Goal: Transaction & Acquisition: Register for event/course

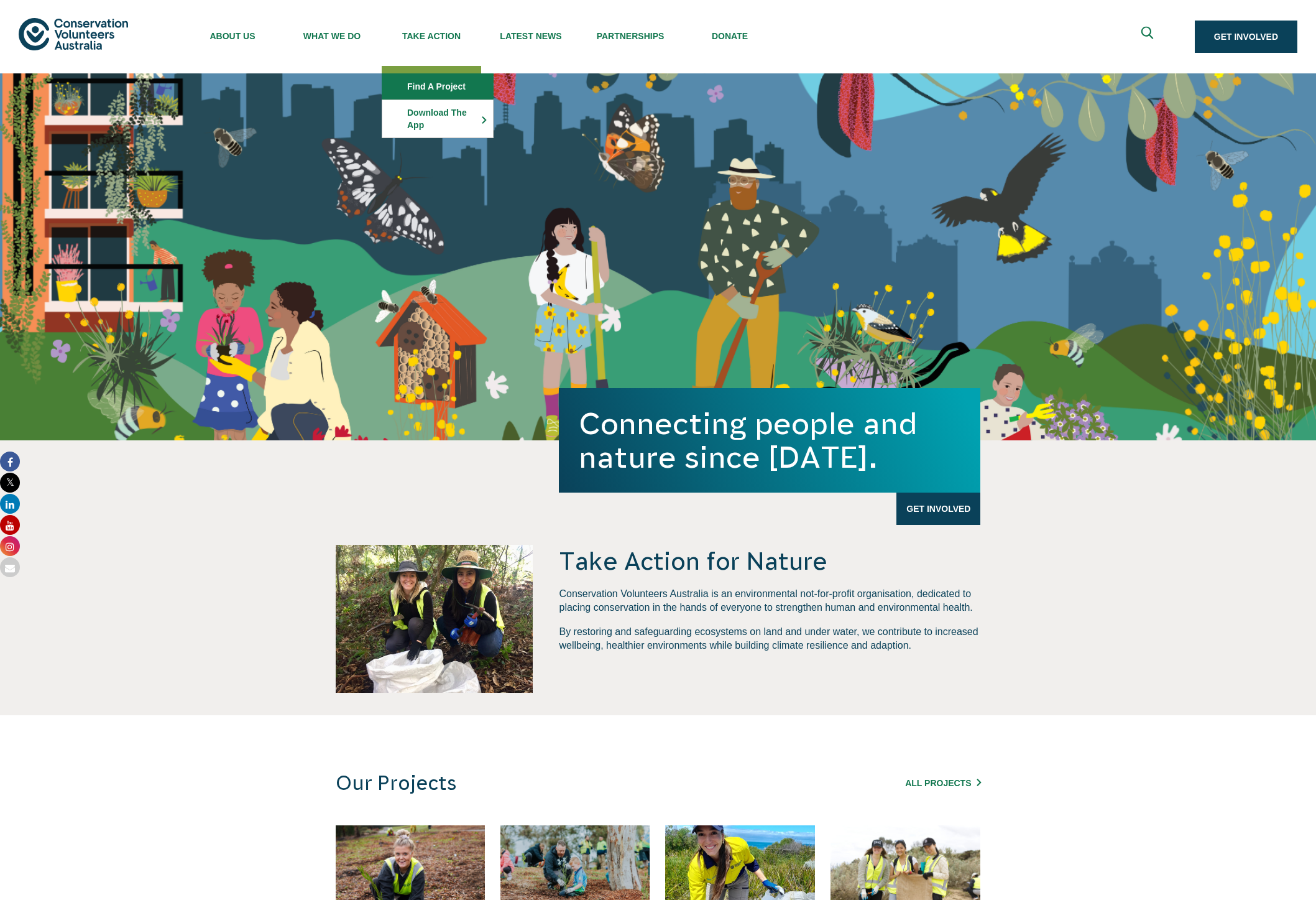
click at [423, 88] on link "Find a project" at bounding box center [438, 86] width 110 height 25
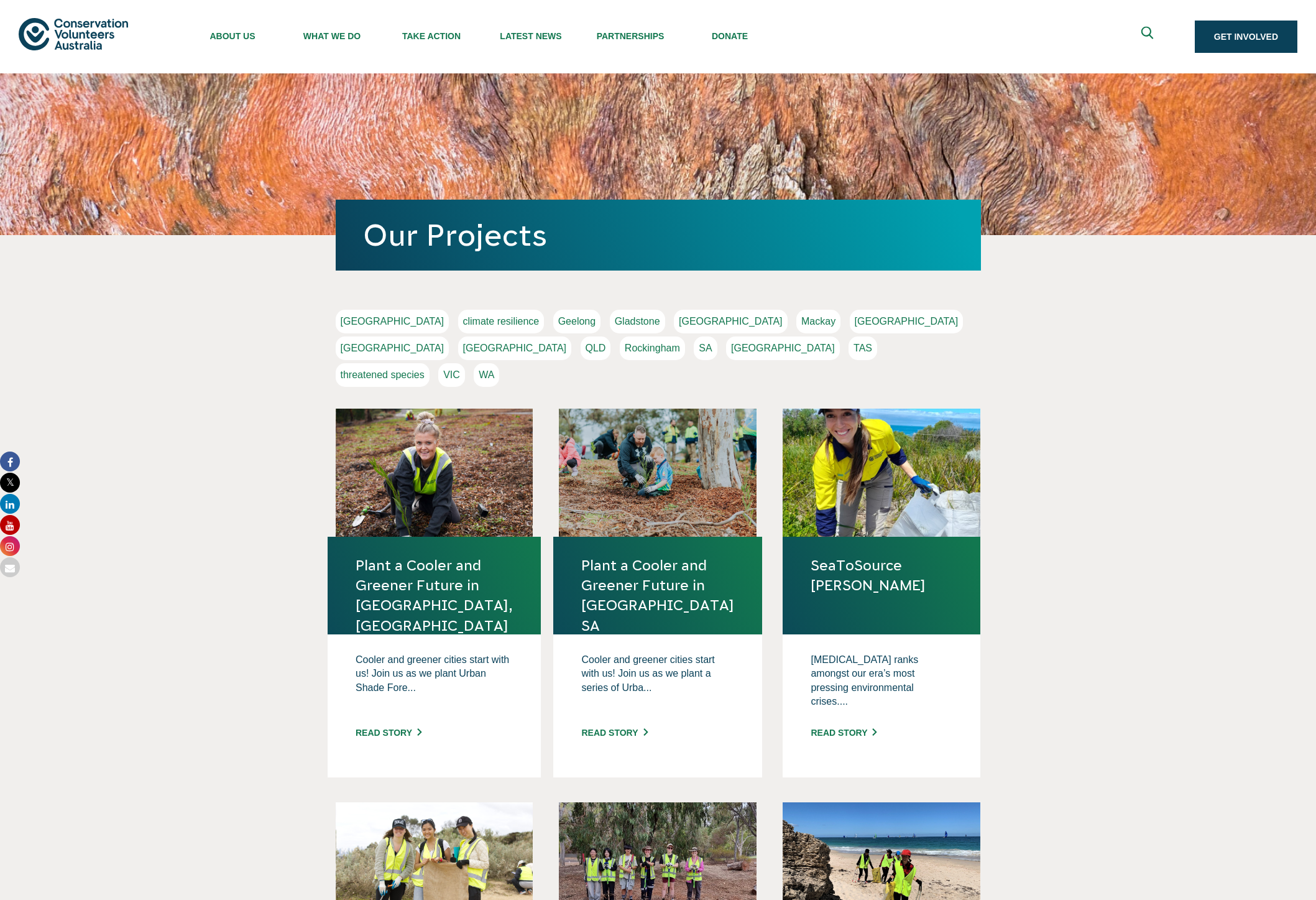
click at [450, 336] on link "[GEOGRAPHIC_DATA]" at bounding box center [393, 348] width 114 height 23
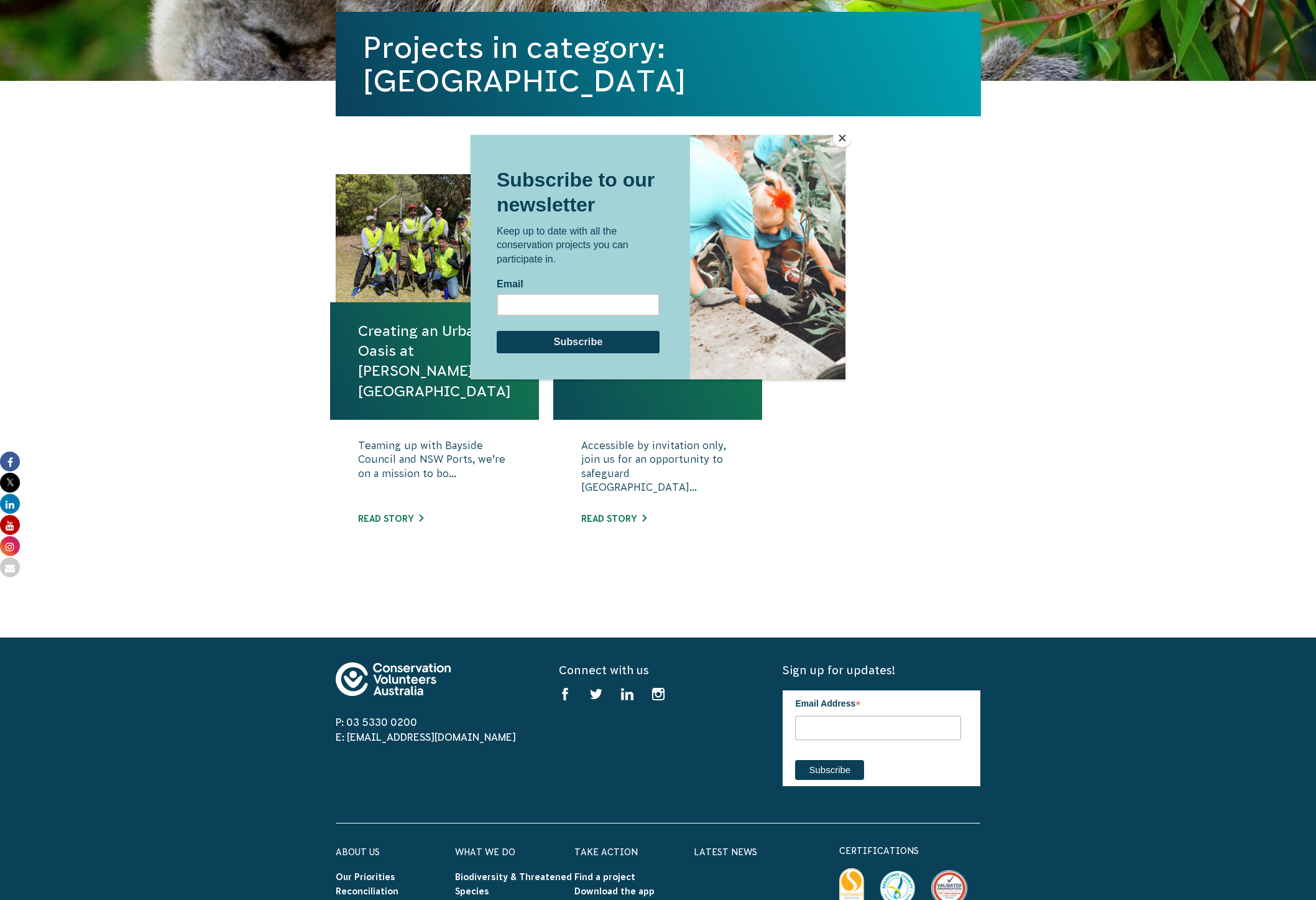
scroll to position [310, 0]
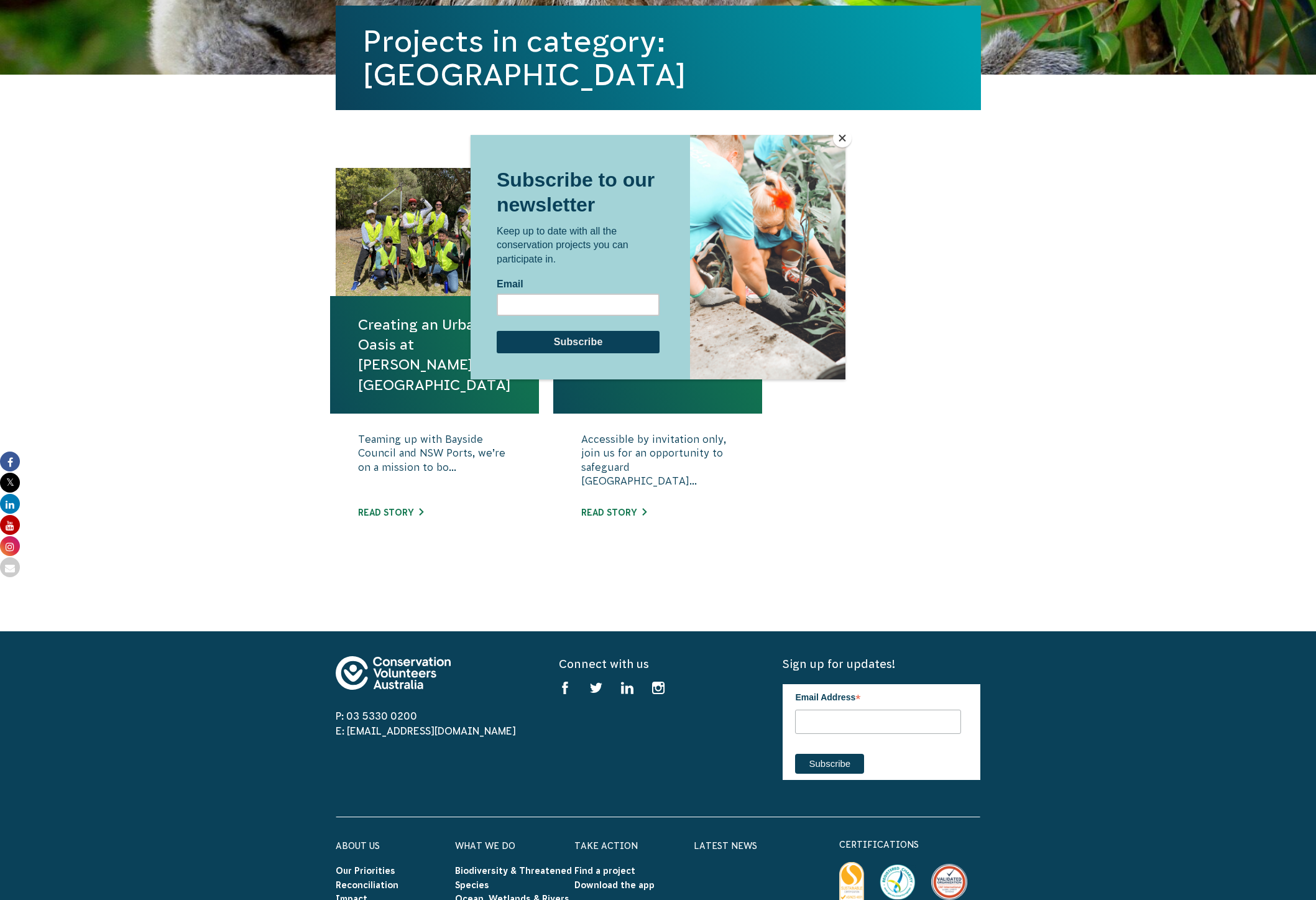
drag, startPoint x: 843, startPoint y: 140, endPoint x: 837, endPoint y: 146, distance: 8.5
click at [843, 140] on button "Close" at bounding box center [842, 138] width 19 height 19
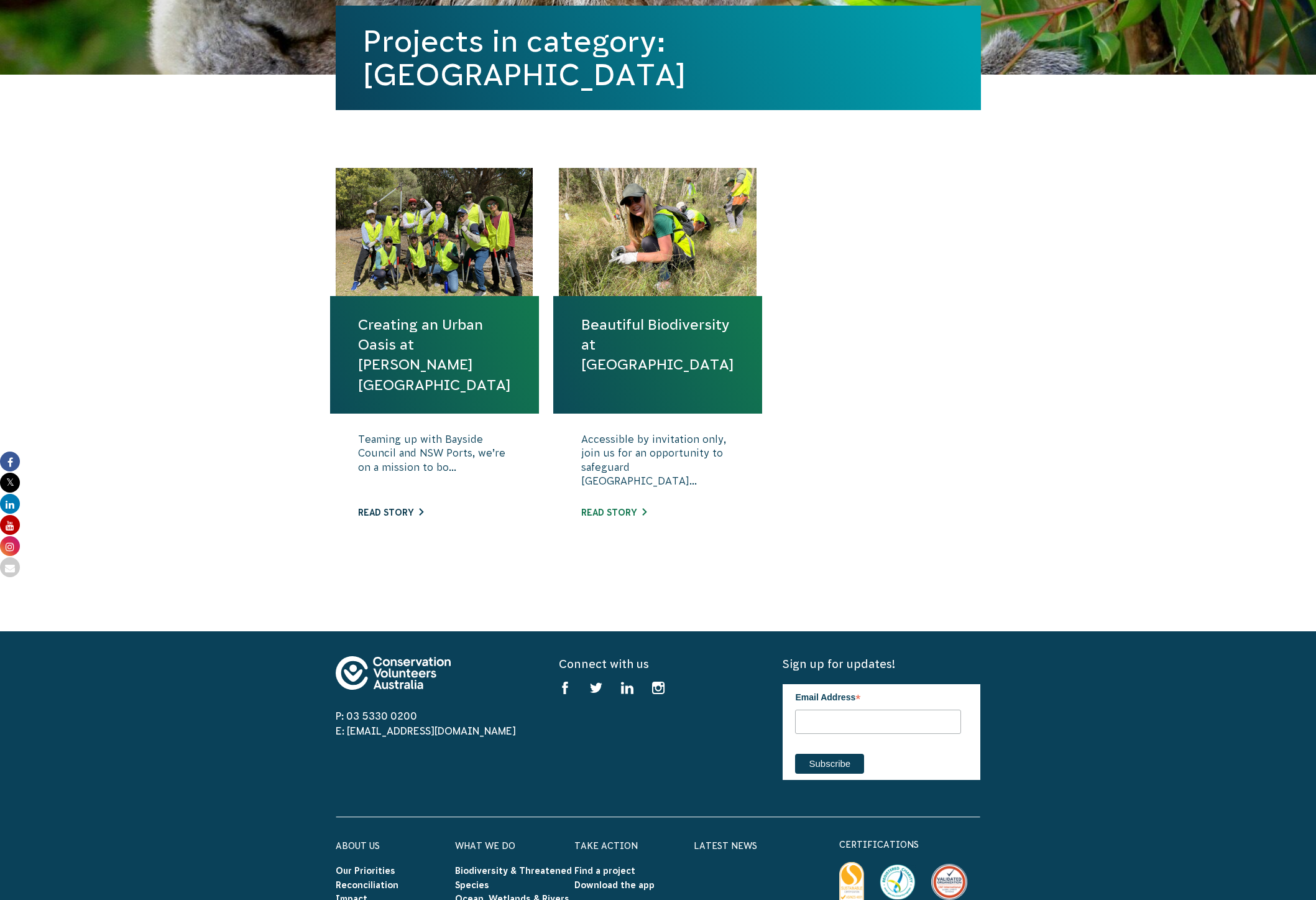
click at [406, 510] on link "Read story" at bounding box center [390, 512] width 65 height 10
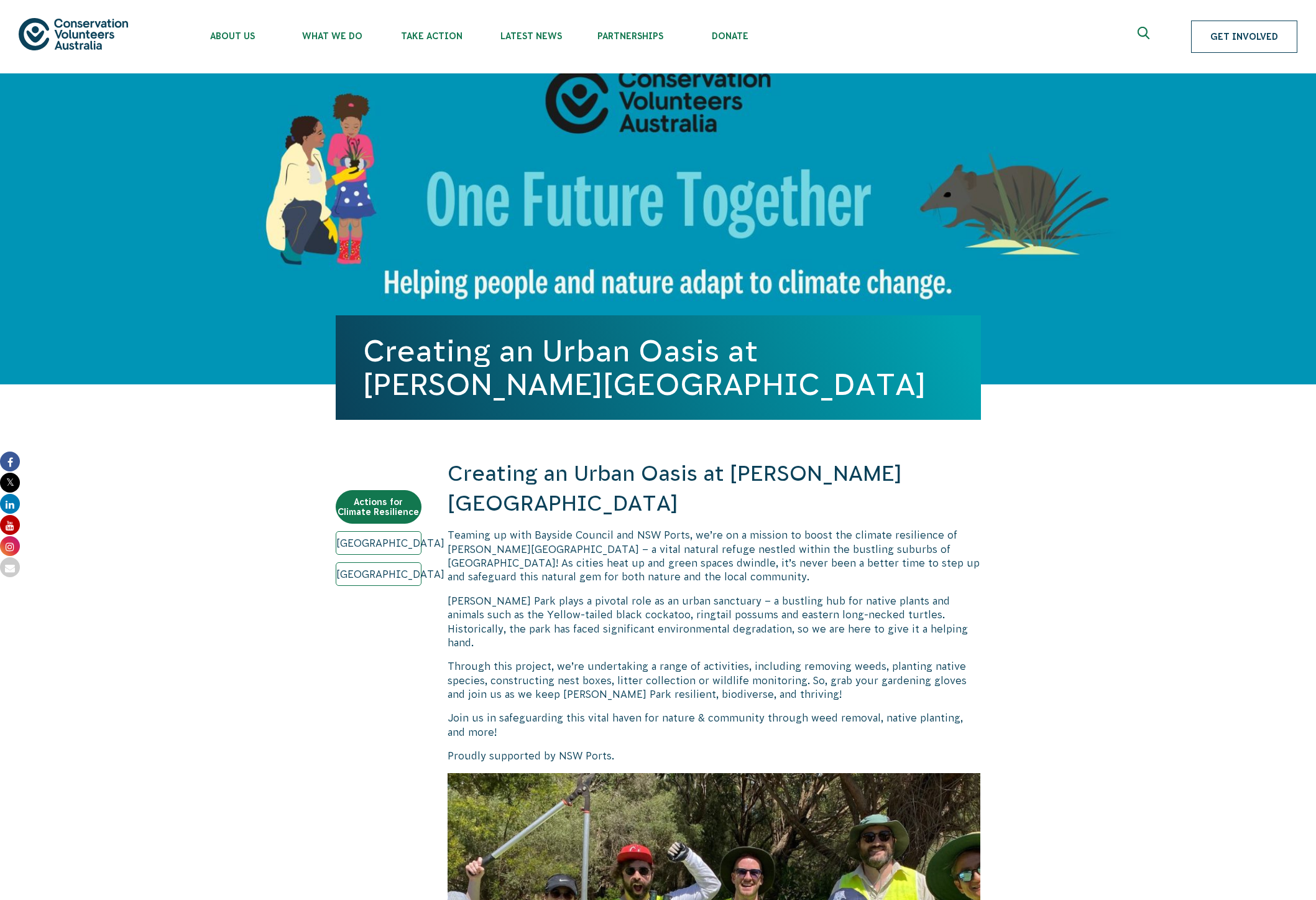
click at [1251, 33] on link "Get Involved" at bounding box center [1244, 37] width 107 height 33
